Goal: Task Accomplishment & Management: Use online tool/utility

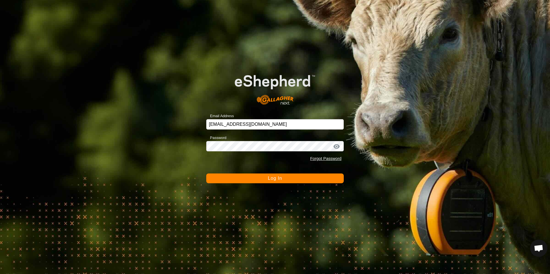
click at [264, 181] on button "Log In" at bounding box center [274, 179] width 137 height 10
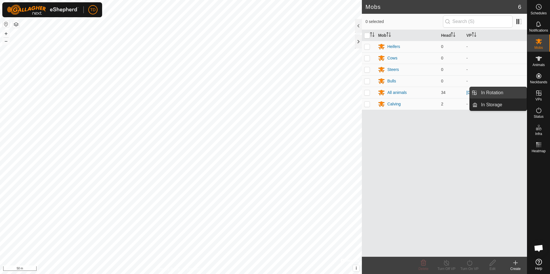
click at [507, 93] on link "In Rotation" at bounding box center [501, 93] width 49 height 12
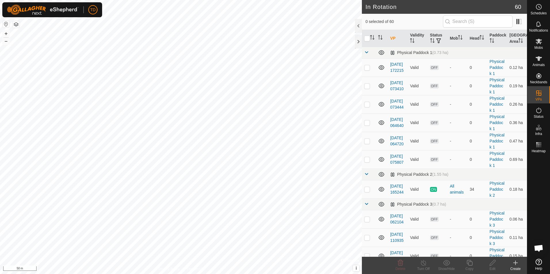
click at [515, 265] on icon at bounding box center [515, 263] width 0 height 4
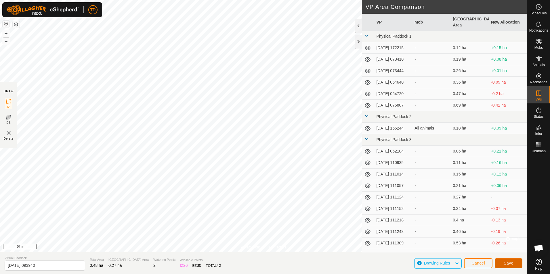
click at [507, 263] on span "Save" at bounding box center [508, 263] width 10 height 5
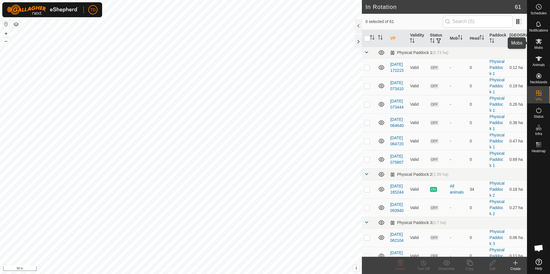
click at [540, 43] on icon at bounding box center [538, 41] width 6 height 5
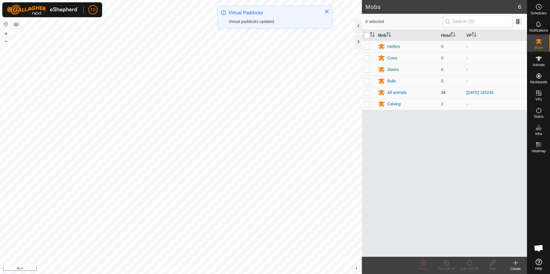
click at [366, 94] on p-checkbox at bounding box center [367, 92] width 6 height 5
checkbox input "true"
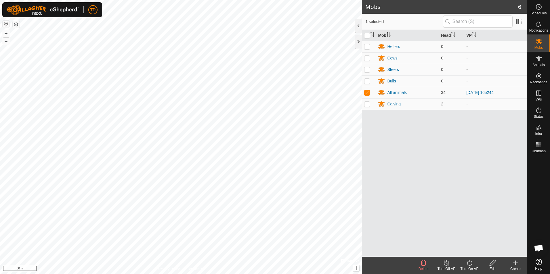
click at [469, 263] on icon at bounding box center [469, 263] width 7 height 7
click at [467, 250] on link "Now" at bounding box center [486, 251] width 57 height 12
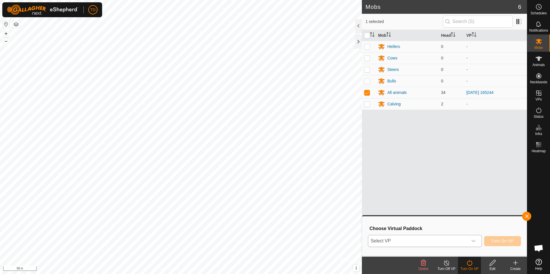
click at [474, 242] on icon "dropdown trigger" at bounding box center [473, 241] width 5 height 5
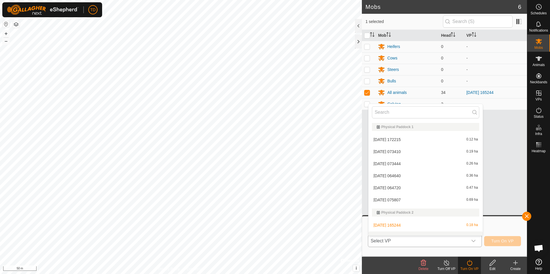
scroll to position [7, 0]
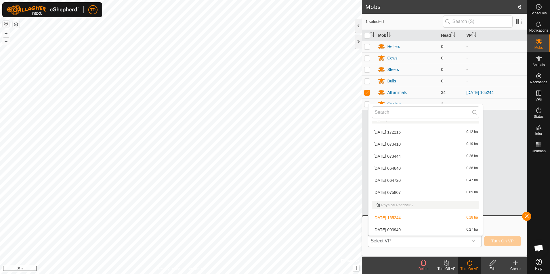
click at [402, 230] on li "[DATE] 093940 0.27 ha" at bounding box center [425, 230] width 114 height 12
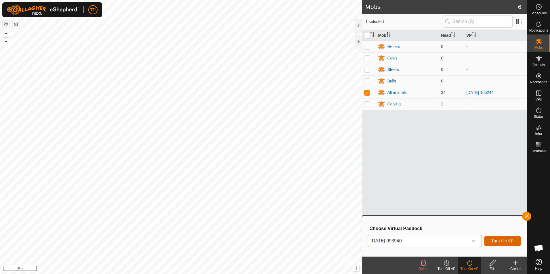
click at [509, 241] on span "Turn On VP" at bounding box center [502, 241] width 22 height 5
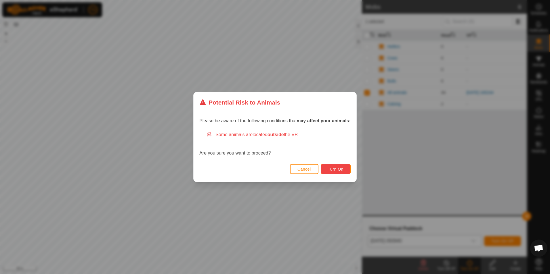
click at [333, 168] on span "Turn On" at bounding box center [336, 169] width 16 height 5
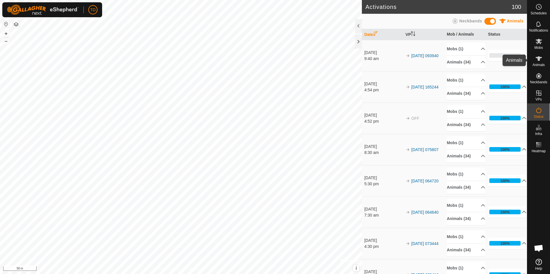
click at [541, 59] on icon at bounding box center [538, 58] width 7 height 7
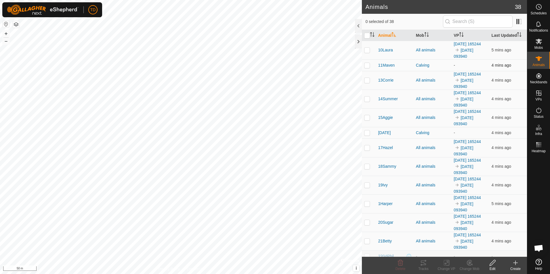
click at [366, 66] on p-checkbox at bounding box center [367, 65] width 6 height 5
checkbox input "true"
click at [367, 134] on p-checkbox at bounding box center [367, 133] width 6 height 5
checkbox input "true"
click at [471, 267] on div "Change Mob" at bounding box center [469, 269] width 23 height 5
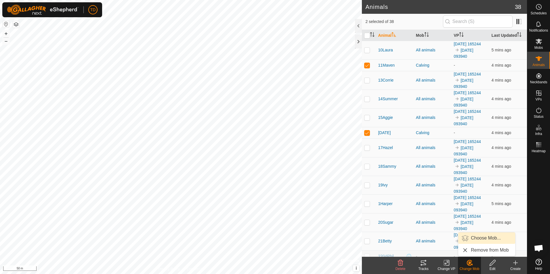
click at [483, 237] on link "Choose Mob..." at bounding box center [486, 239] width 57 height 12
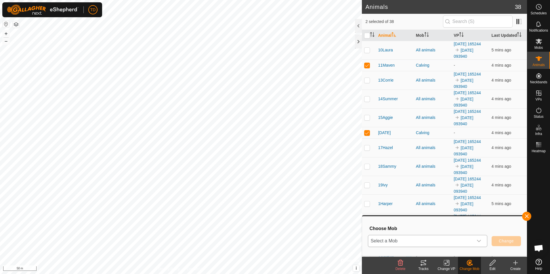
click at [479, 239] on icon "dropdown trigger" at bounding box center [478, 241] width 5 height 5
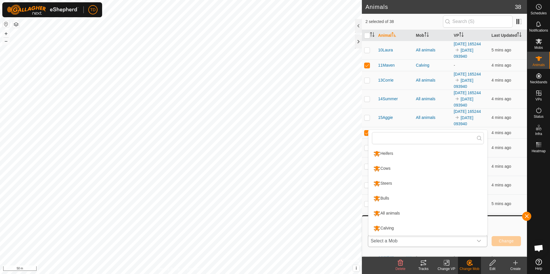
click at [399, 214] on li "All animals" at bounding box center [427, 213] width 119 height 14
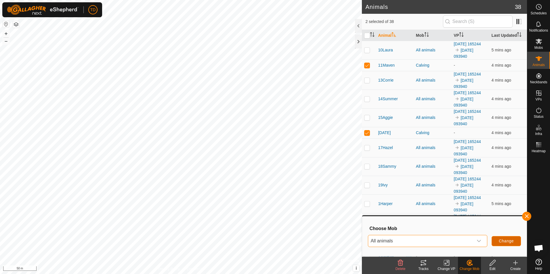
click at [507, 243] on span "Change" at bounding box center [506, 241] width 15 height 5
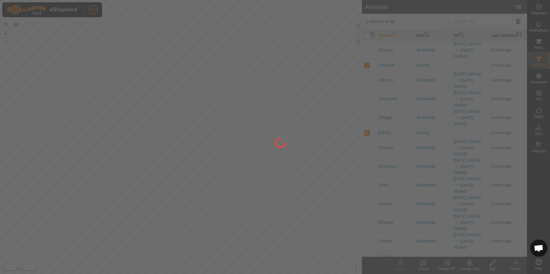
checkbox input "false"
